Goal: Entertainment & Leisure: Consume media (video, audio)

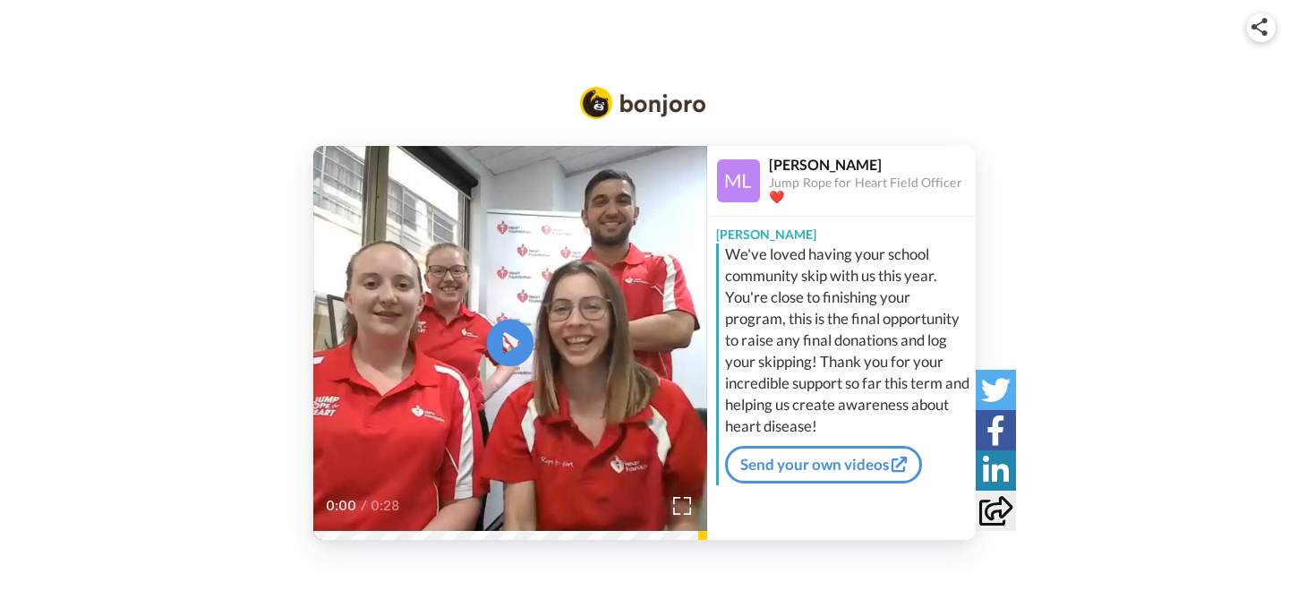
drag, startPoint x: 504, startPoint y: 349, endPoint x: 521, endPoint y: 343, distance: 18.1
click at [505, 348] on icon "Play/Pause" at bounding box center [510, 343] width 47 height 85
click at [456, 331] on video at bounding box center [510, 343] width 394 height 394
click at [414, 294] on video at bounding box center [510, 343] width 394 height 394
